Goal: Find specific page/section: Find specific page/section

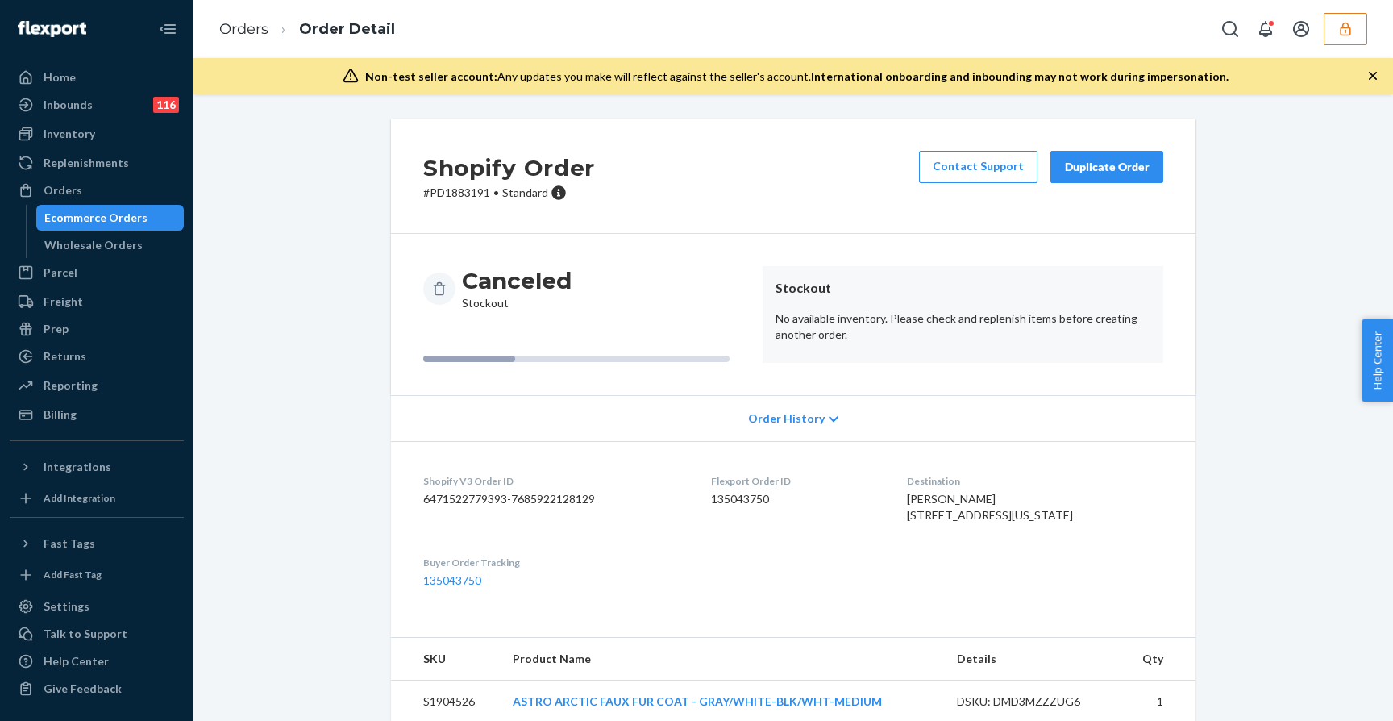
scroll to position [53, 0]
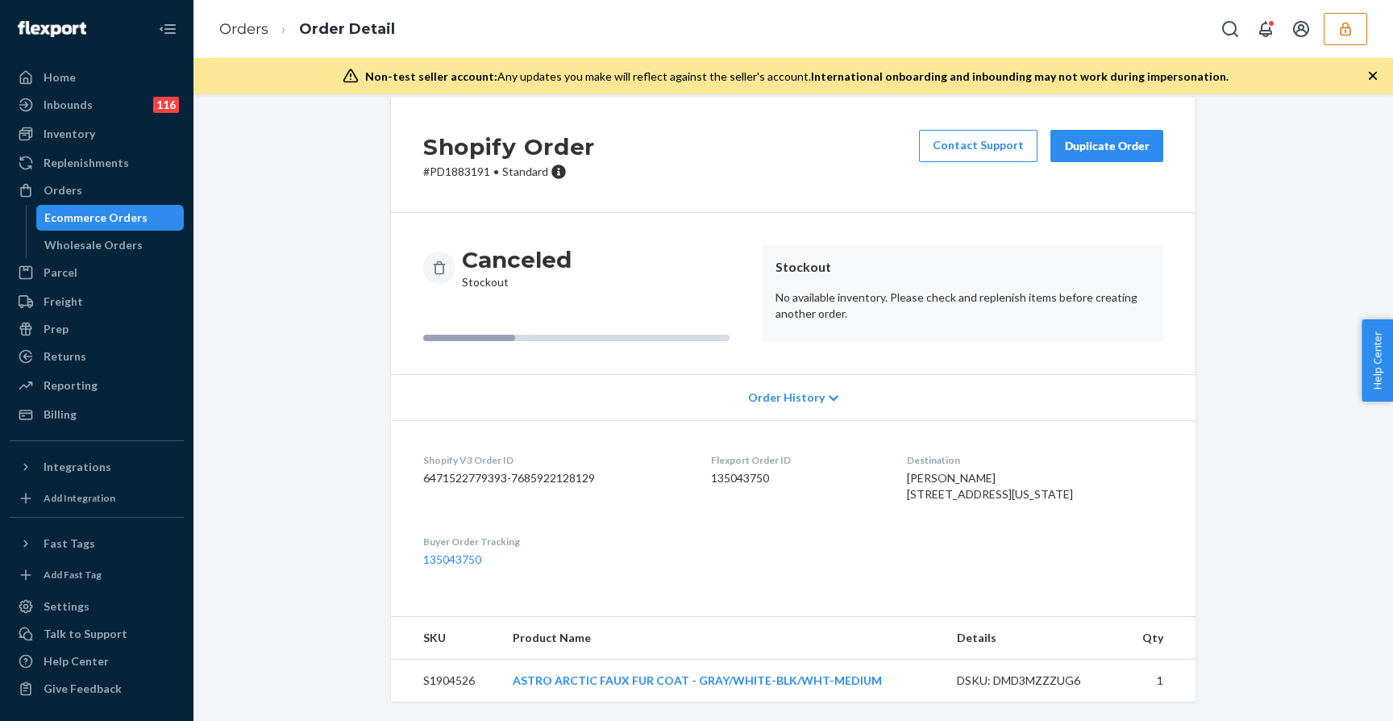
click at [1025, 680] on div "DSKU: DMD3MZZZUG6" at bounding box center [1033, 680] width 152 height 16
copy div "DMD3MZZZUG6"
click at [436, 681] on td "S1904526" at bounding box center [445, 680] width 109 height 43
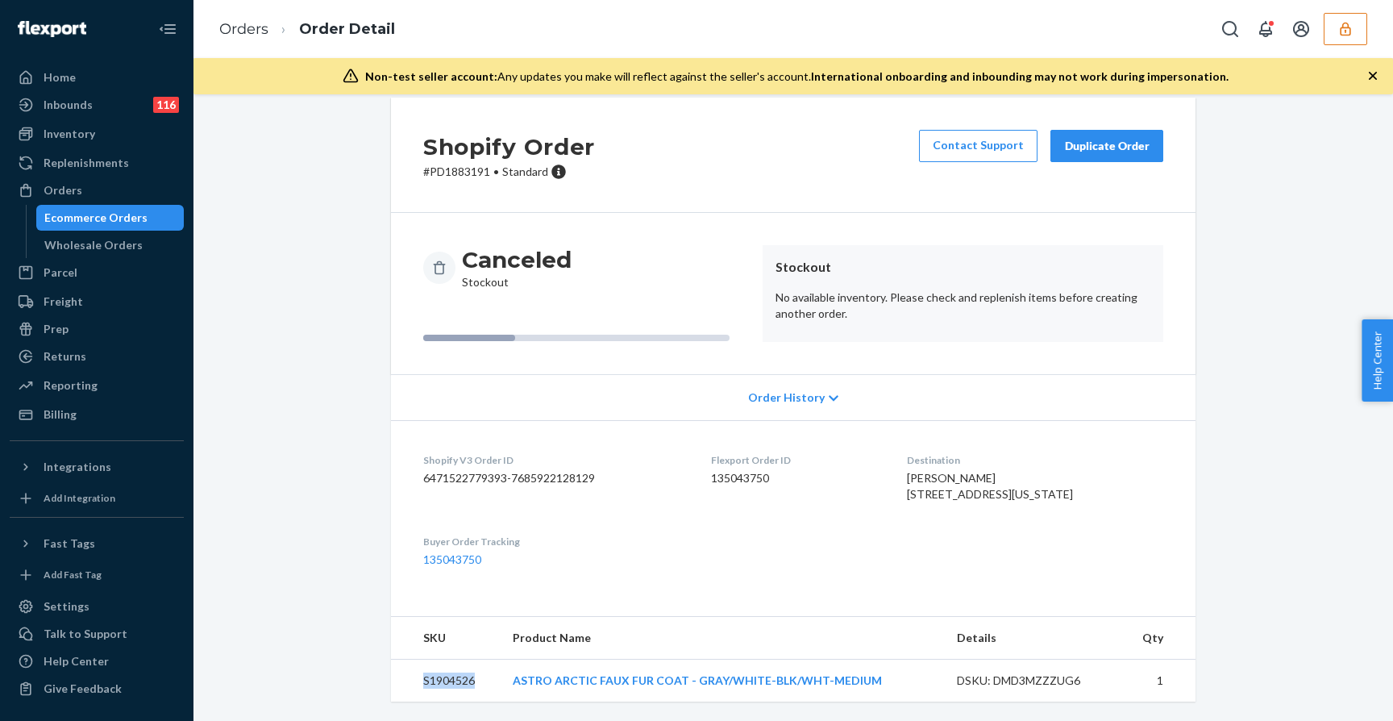
copy td "S1904526"
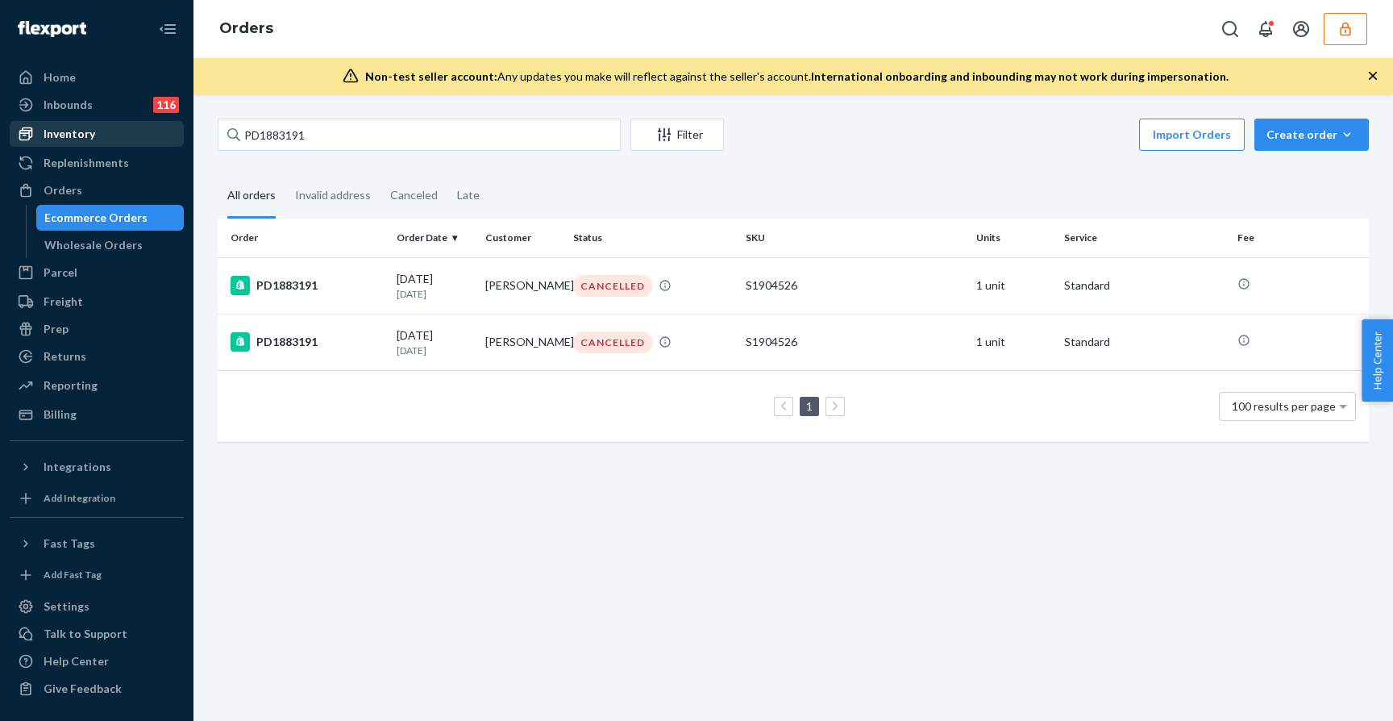
click at [85, 127] on div "Inventory" at bounding box center [70, 134] width 52 height 16
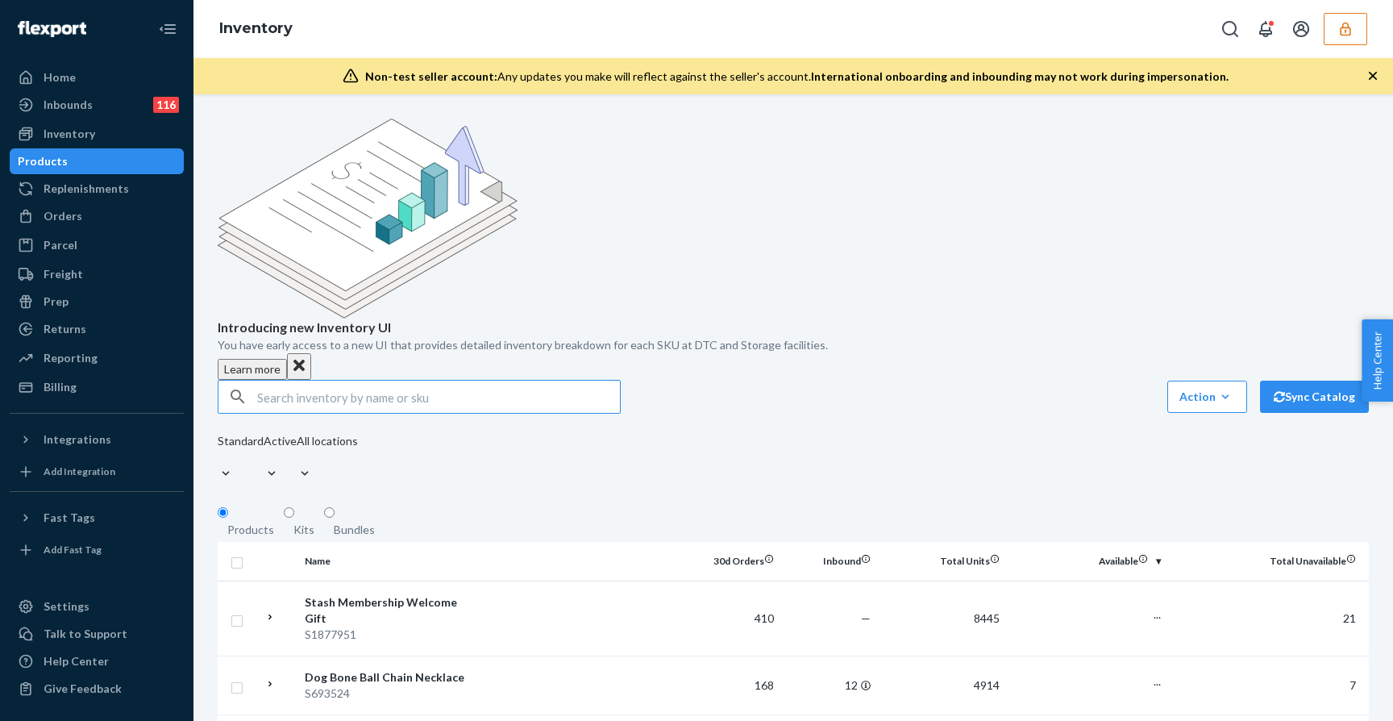
click at [339, 380] on input "text" at bounding box center [438, 396] width 363 height 32
type input "S819295"
